Goal: Book appointment/travel/reservation

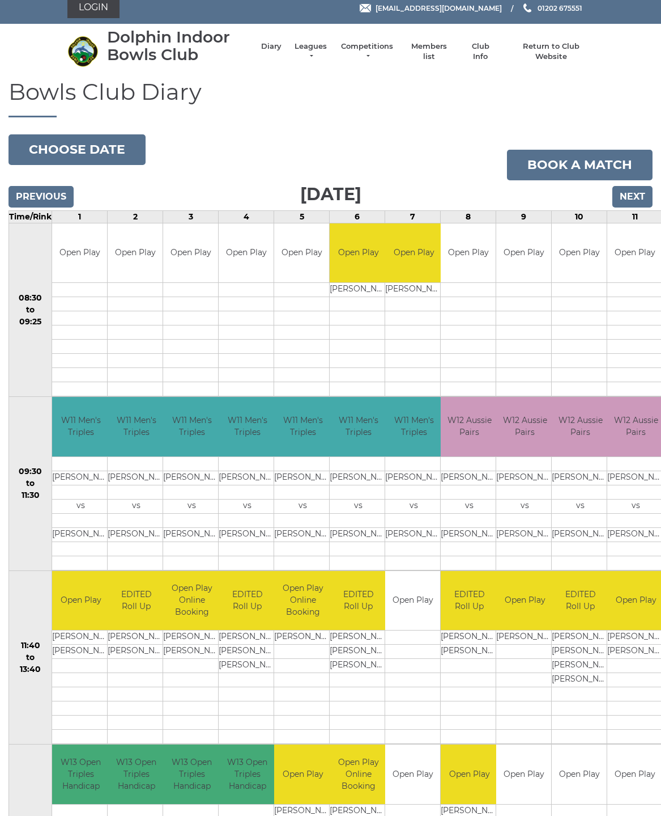
scroll to position [8, 0]
click at [98, 155] on button "Choose date" at bounding box center [77, 149] width 137 height 31
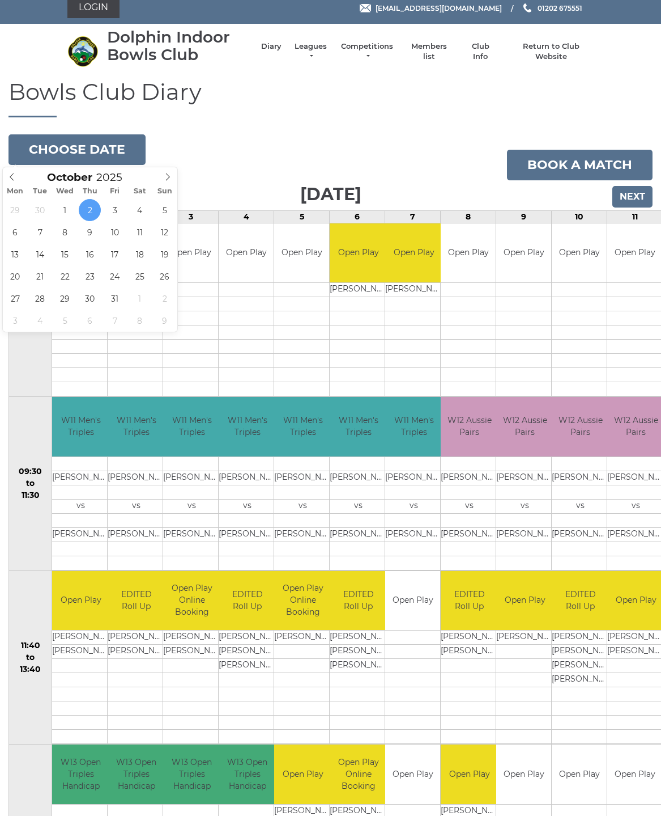
type input "2025-10-06"
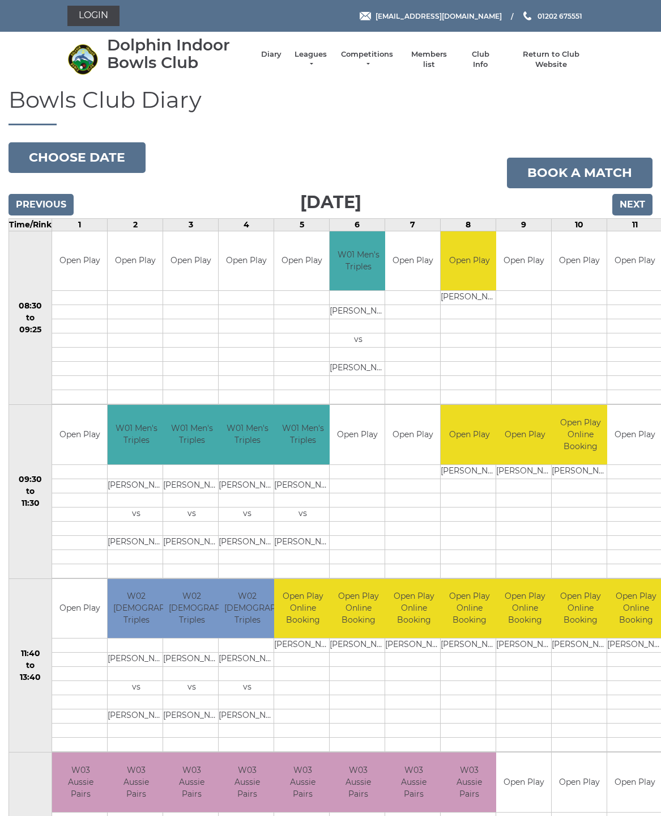
scroll to position [8, 0]
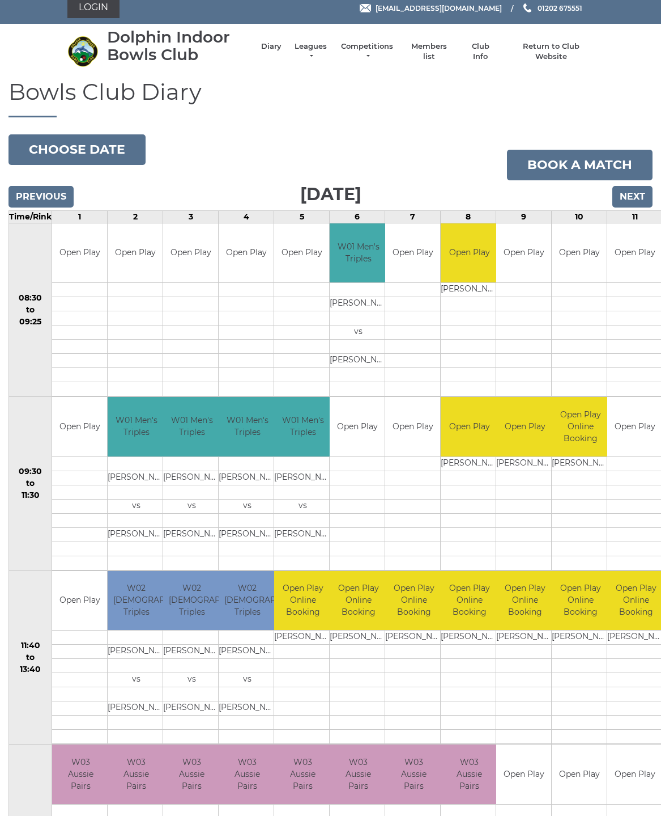
click at [96, 150] on button "Choose date" at bounding box center [77, 149] width 137 height 31
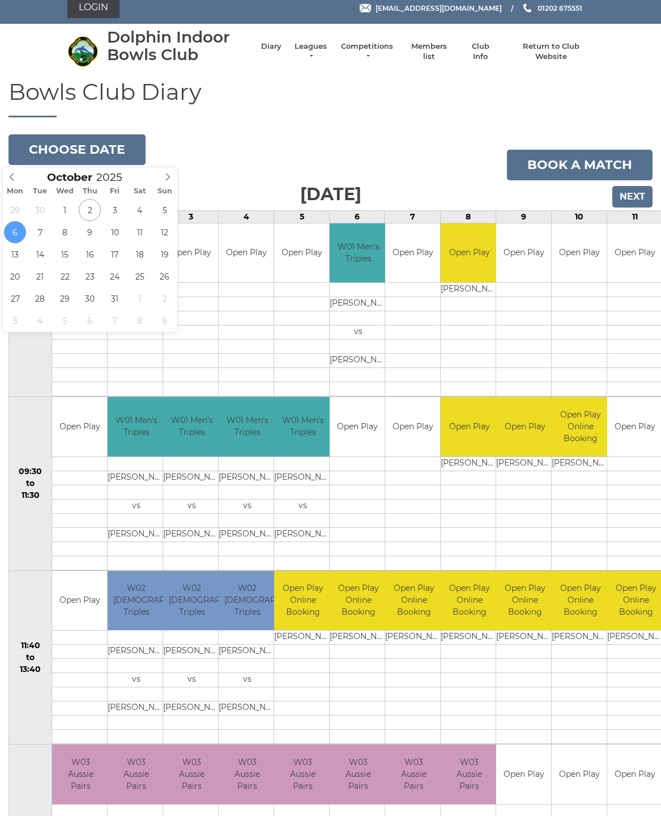
type input "2025-10-09"
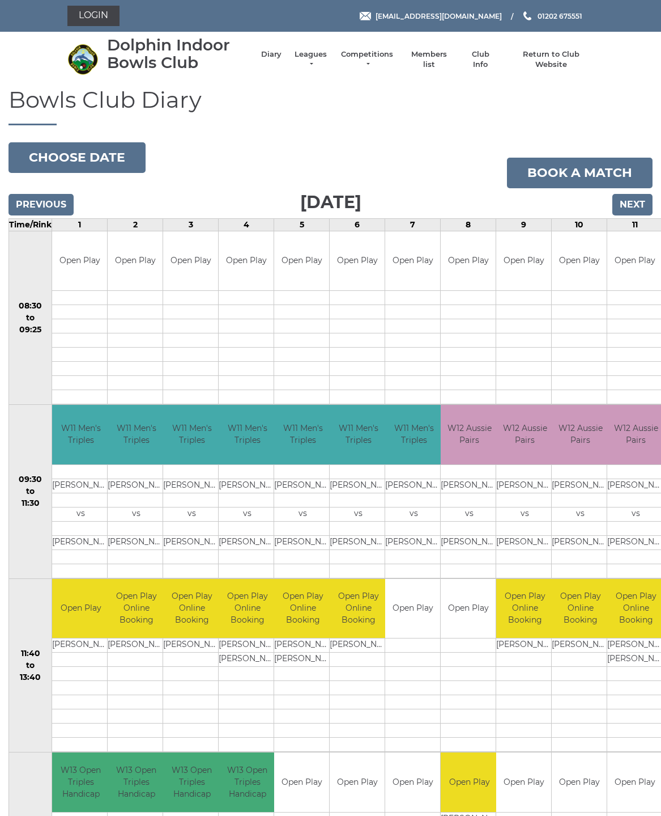
click at [108, 163] on button "Choose date" at bounding box center [77, 157] width 137 height 31
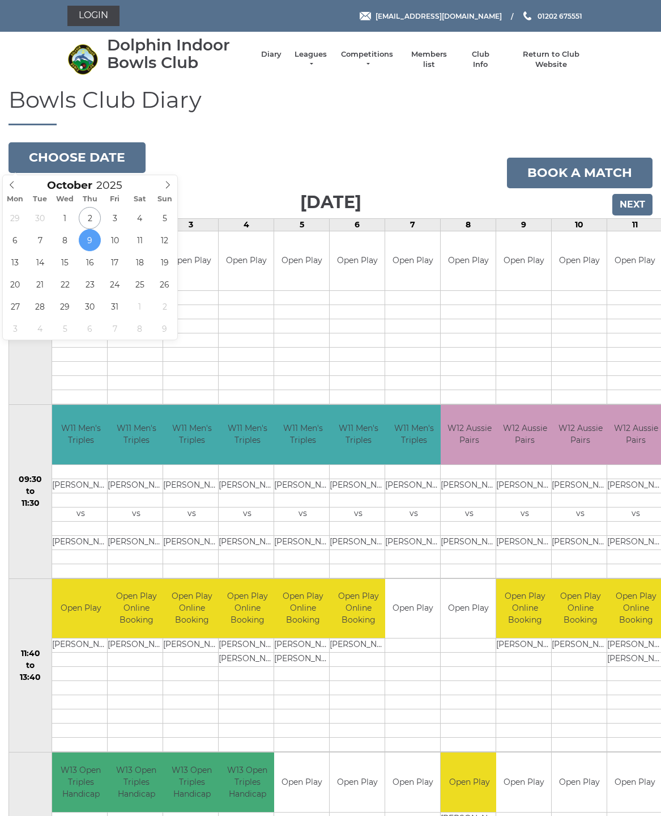
type input "[DATE]"
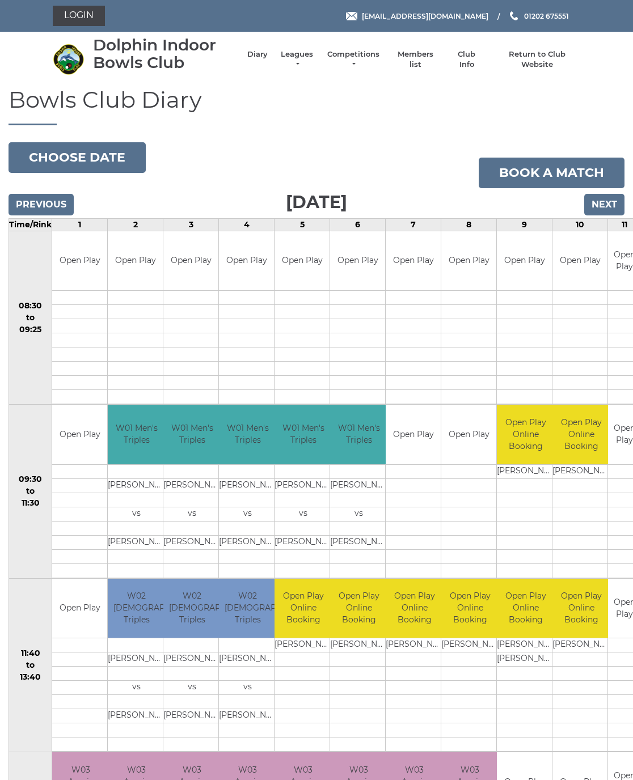
scroll to position [5, 0]
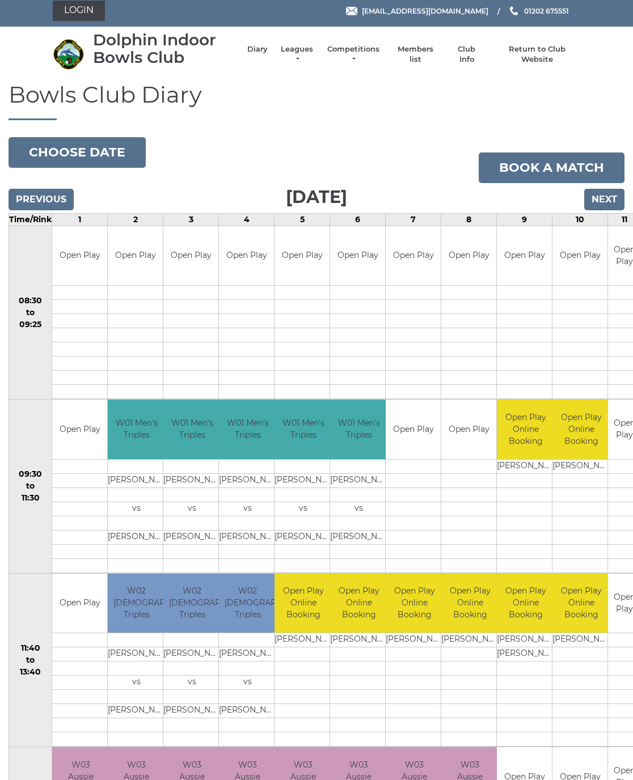
click at [104, 152] on button "Choose date" at bounding box center [77, 152] width 137 height 31
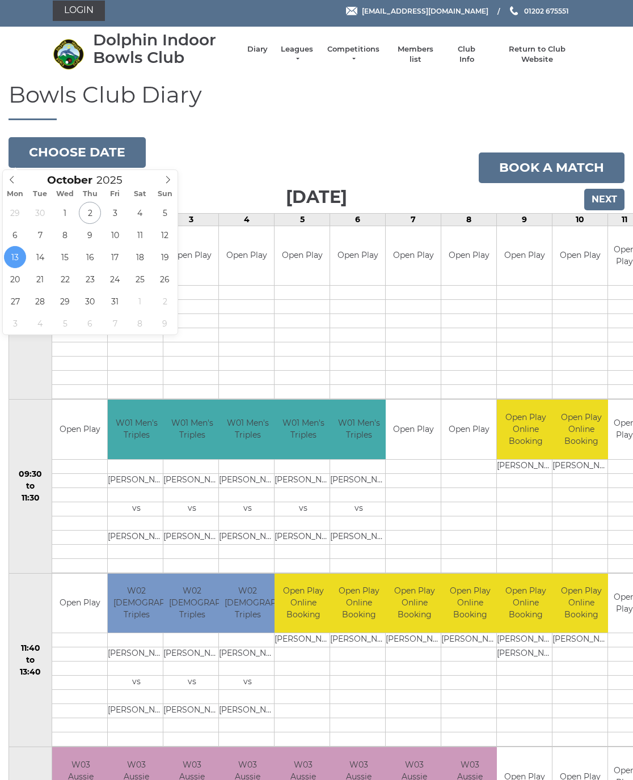
type input "[DATE]"
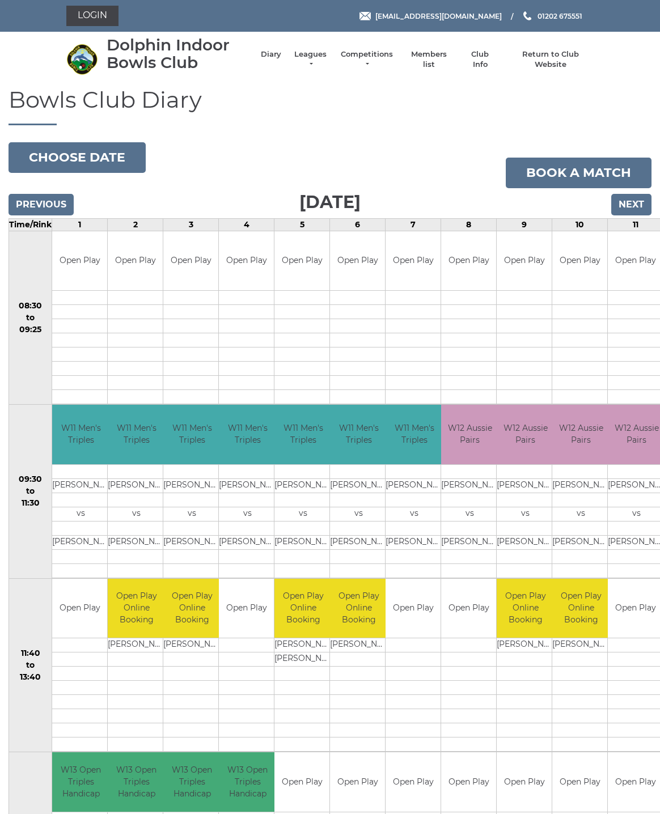
click at [107, 158] on button "Choose date" at bounding box center [77, 157] width 137 height 31
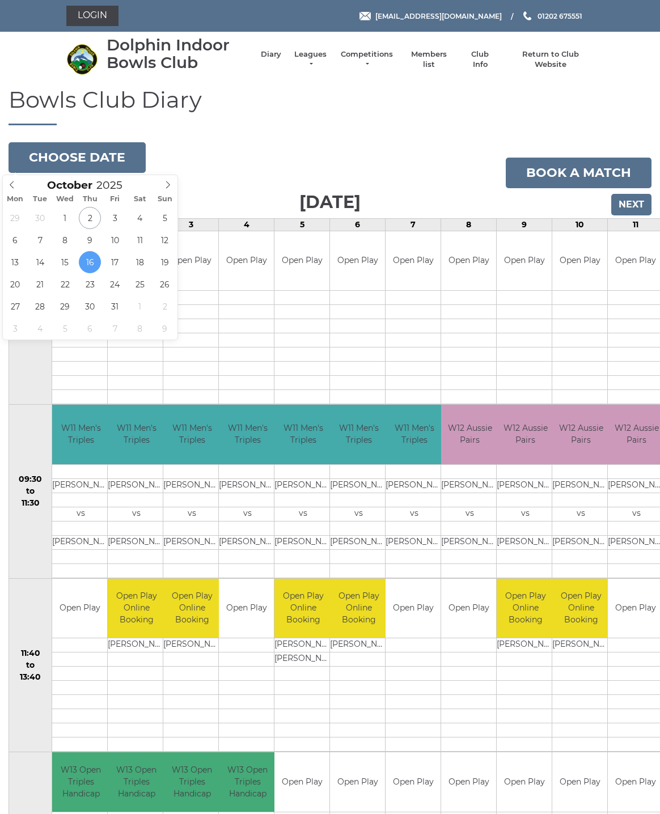
type input "[DATE]"
